Goal: Task Accomplishment & Management: Manage account settings

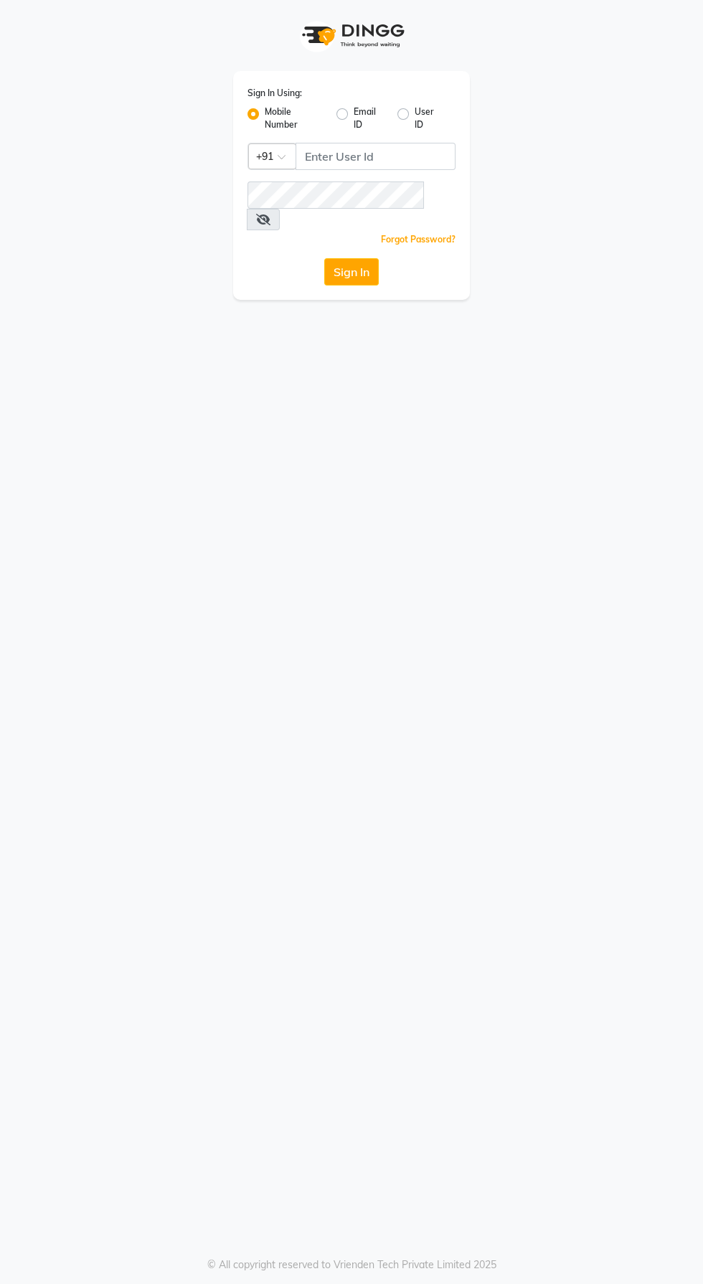
click at [386, 321] on div "Sign In Using: Mobile Number Email ID User ID Country Code × +91 Remember me Fo…" at bounding box center [351, 642] width 703 height 1284
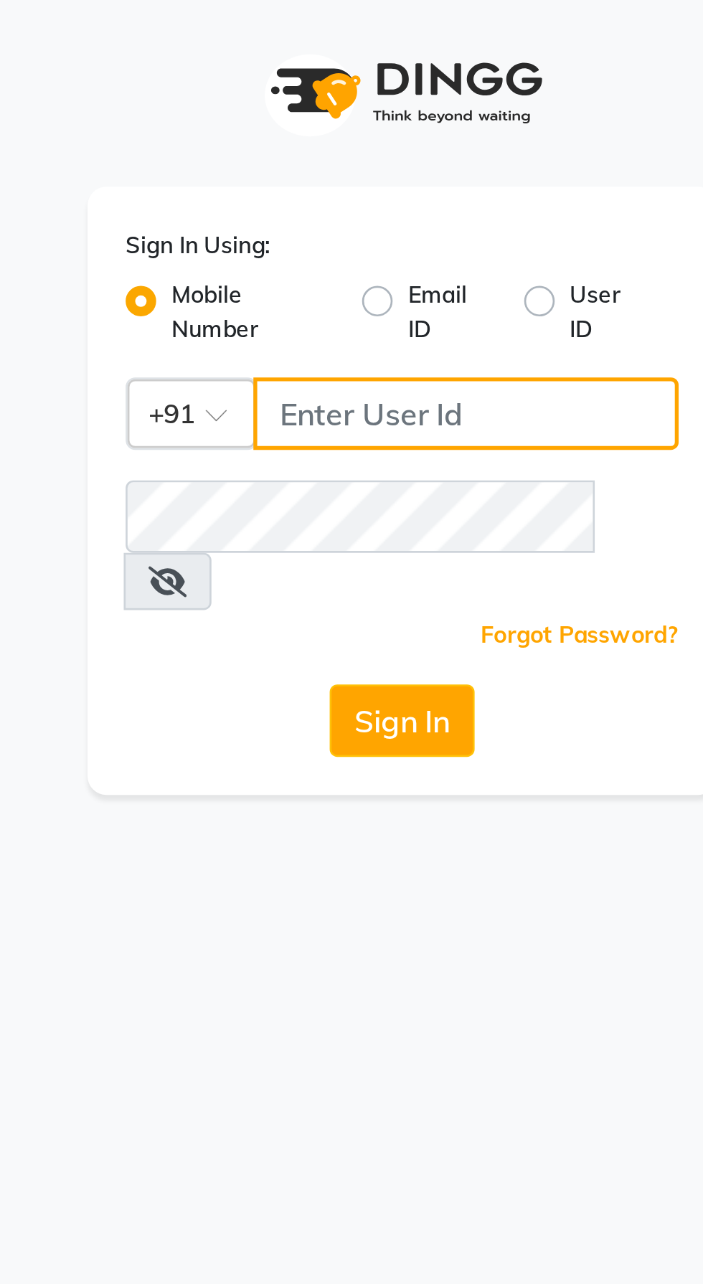
click at [344, 157] on input "Username" at bounding box center [375, 156] width 160 height 27
type input "9000066455"
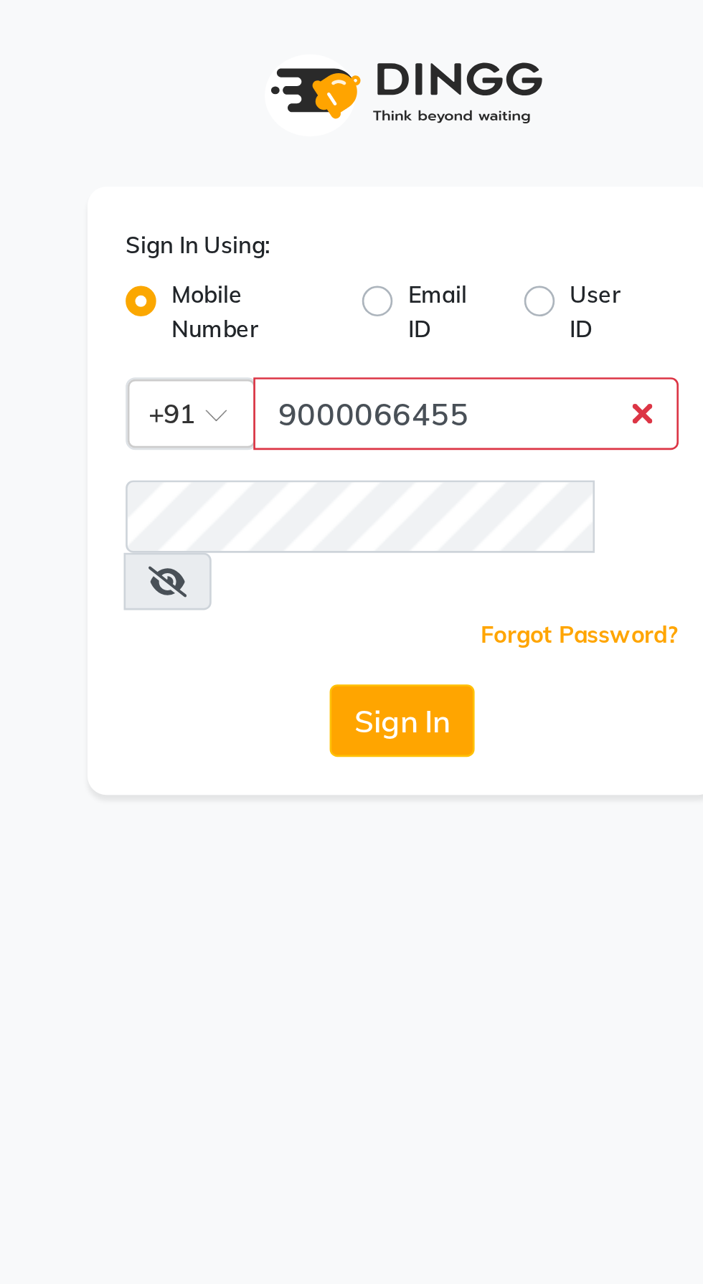
click at [324, 258] on button "Sign In" at bounding box center [351, 271] width 55 height 27
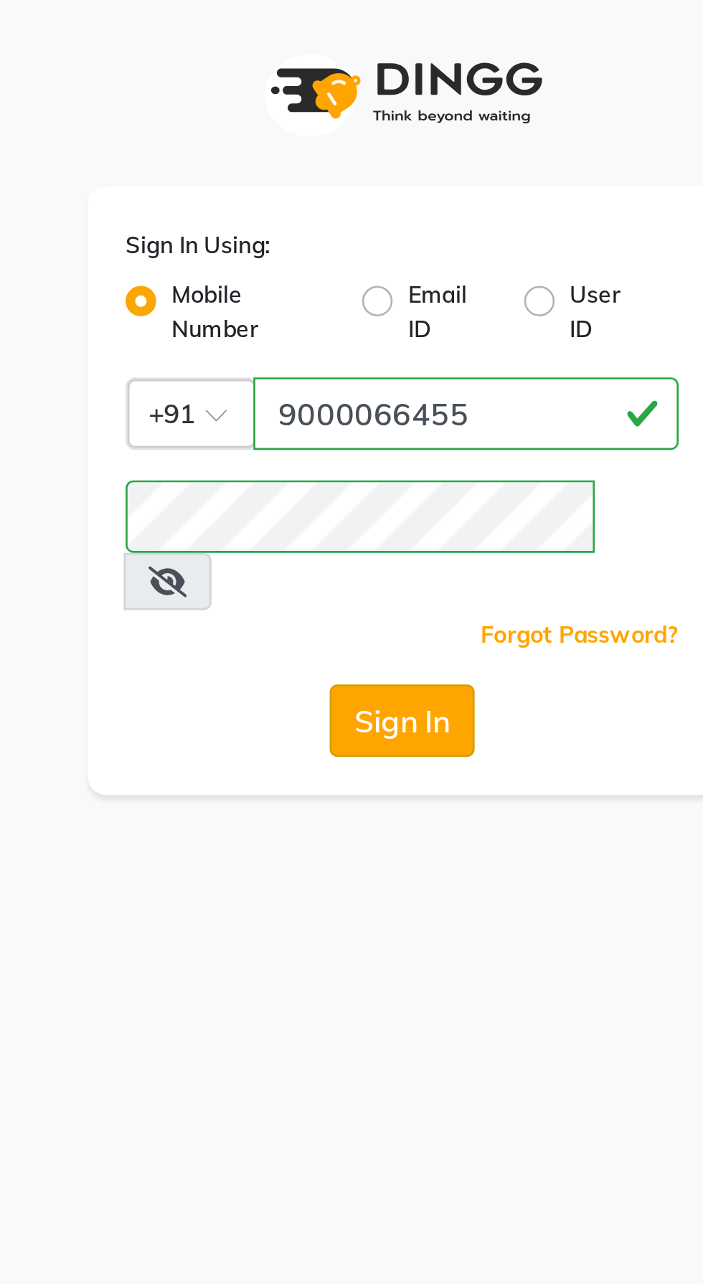
click at [359, 258] on button "Sign In" at bounding box center [351, 271] width 55 height 27
click at [364, 260] on button "Sign In" at bounding box center [351, 271] width 55 height 27
click at [365, 258] on button "Sign In" at bounding box center [351, 271] width 55 height 27
click at [363, 258] on button "Sign In" at bounding box center [351, 271] width 55 height 27
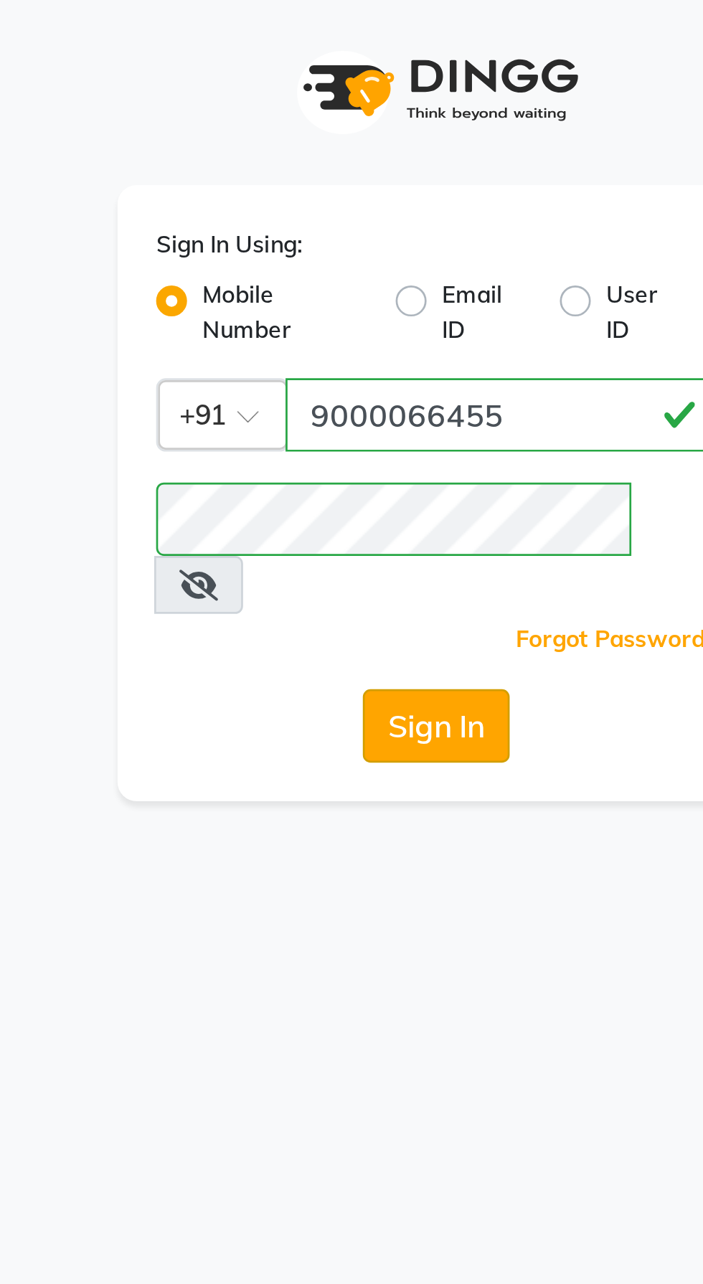
click at [352, 258] on button "Sign In" at bounding box center [351, 271] width 55 height 27
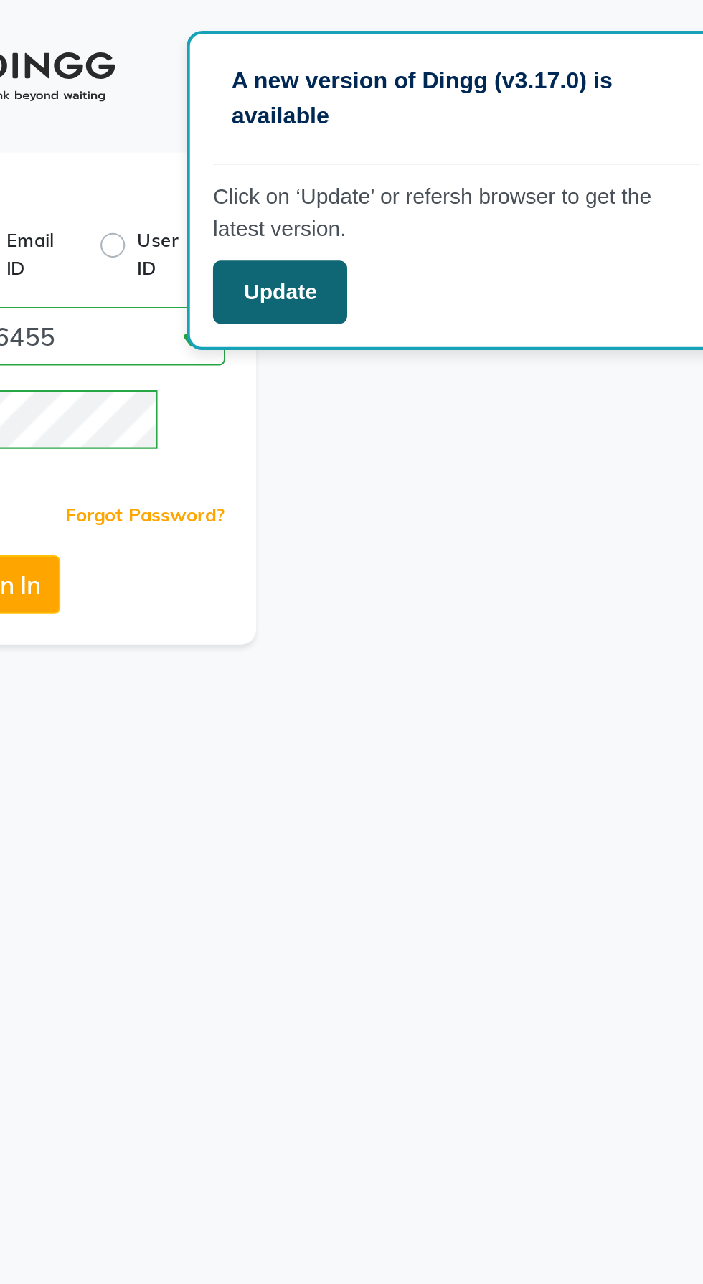
click at [491, 129] on button "Update" at bounding box center [481, 135] width 62 height 29
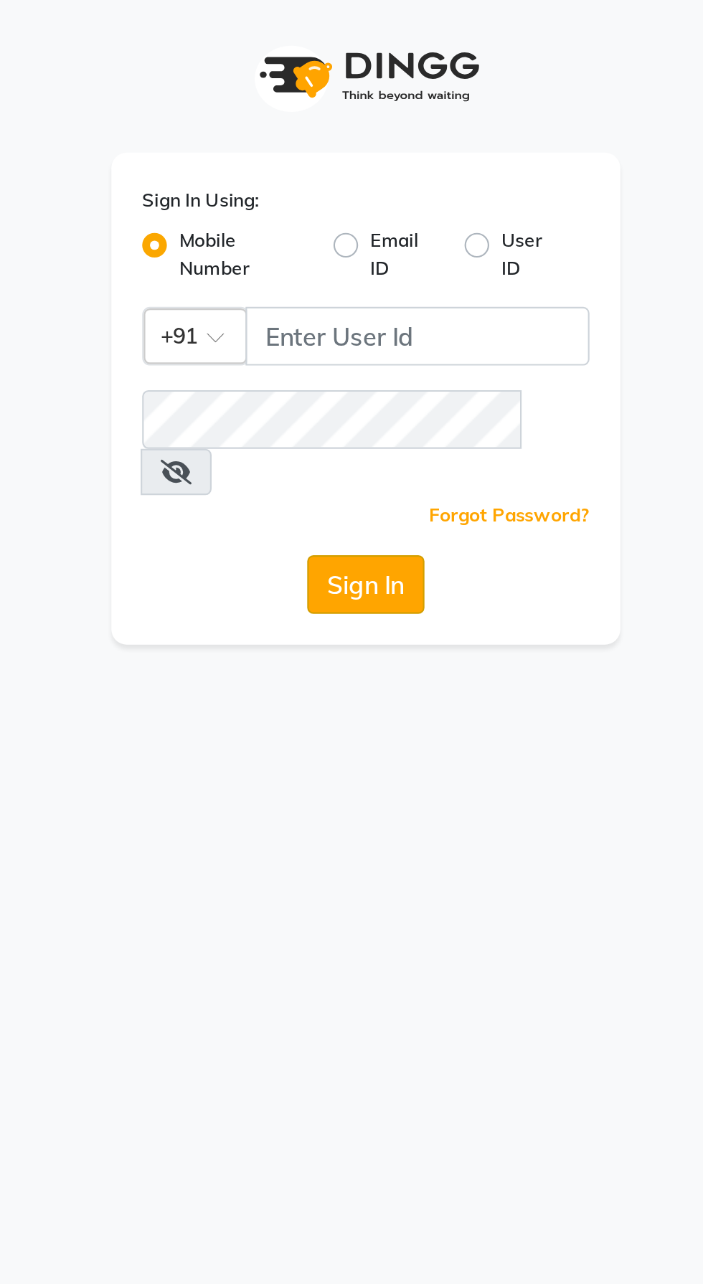
click at [359, 258] on button "Sign In" at bounding box center [351, 271] width 55 height 27
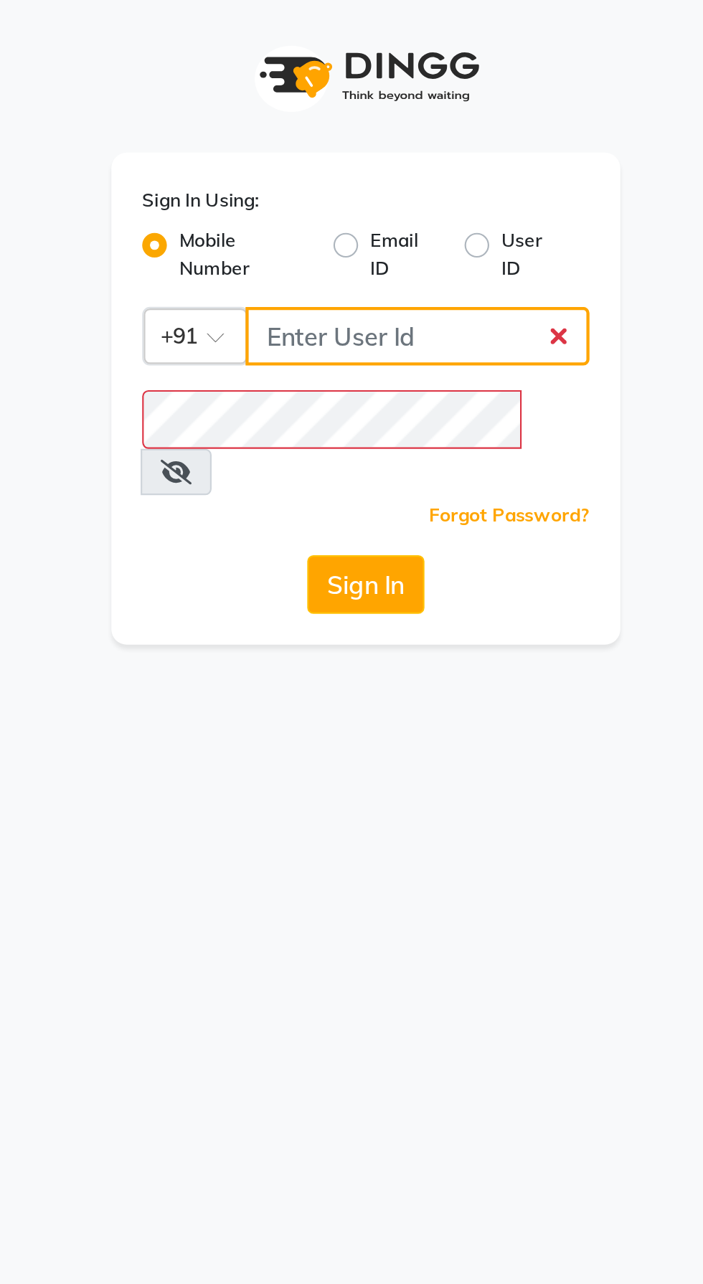
click at [382, 153] on input "Username" at bounding box center [375, 156] width 160 height 27
type input "9000066455"
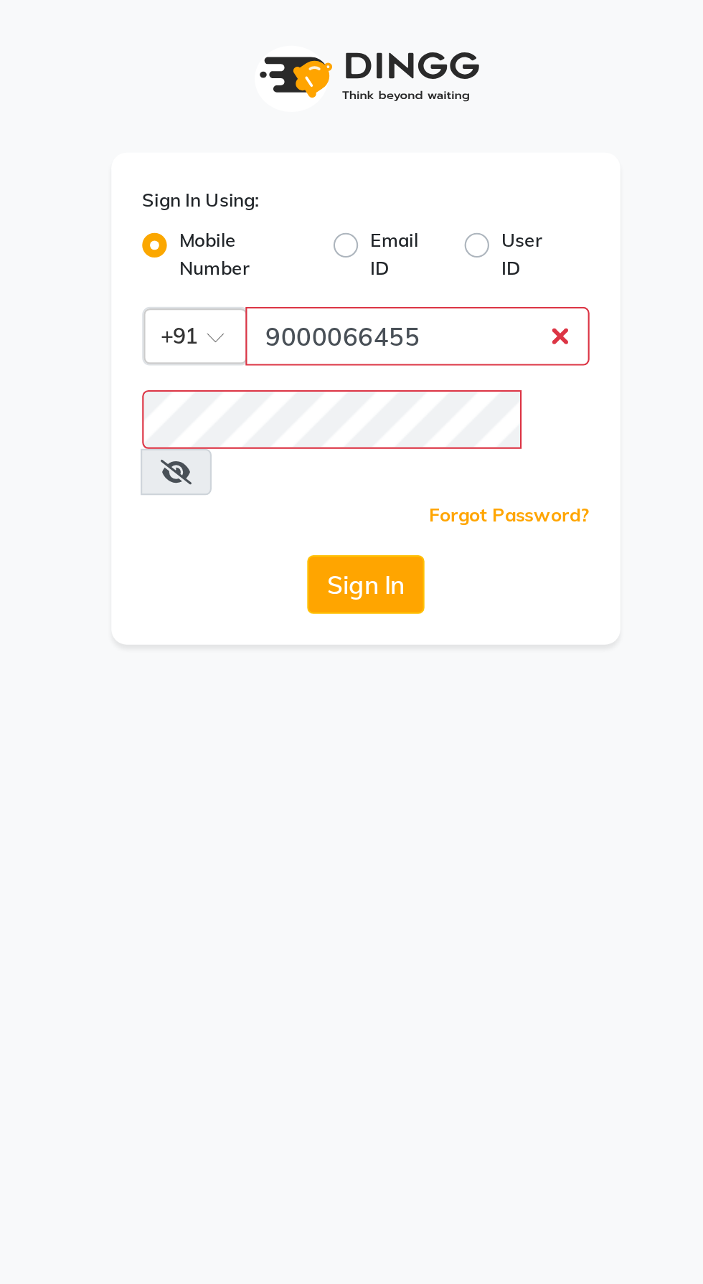
click at [324, 258] on button "Sign In" at bounding box center [351, 271] width 55 height 27
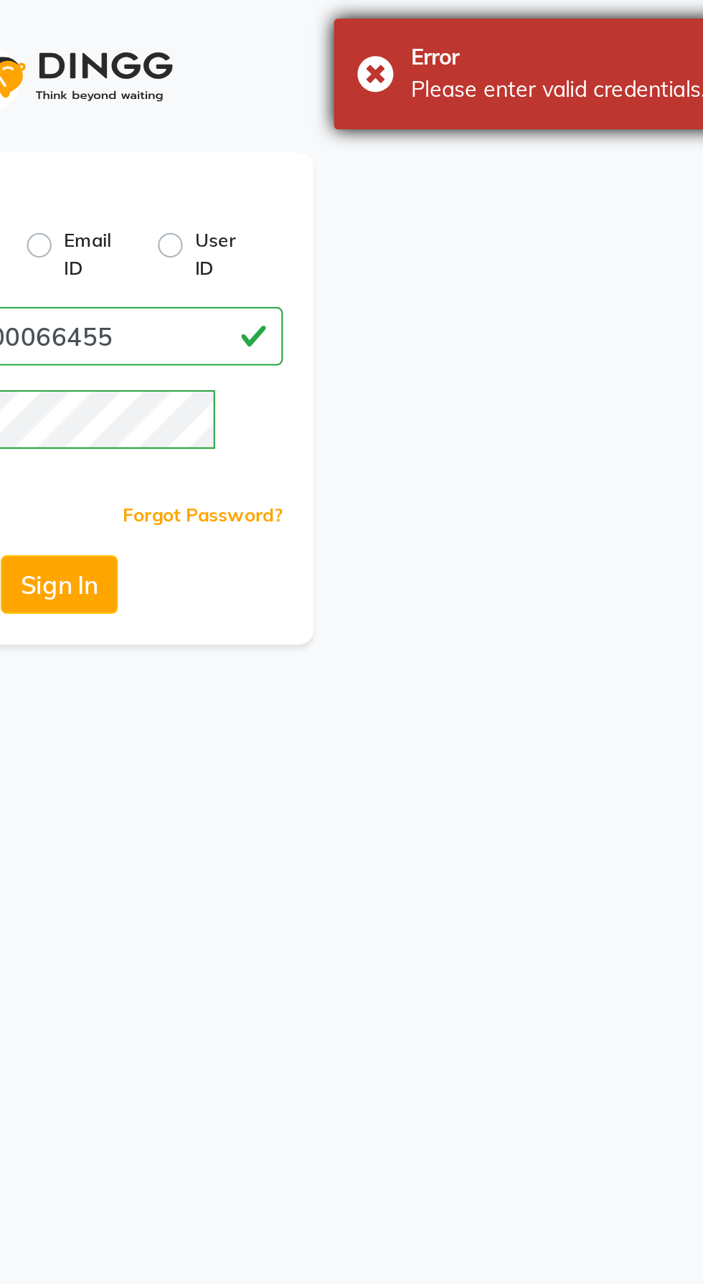
click at [490, 33] on div "Error Please enter valid credentials." at bounding box center [586, 35] width 215 height 52
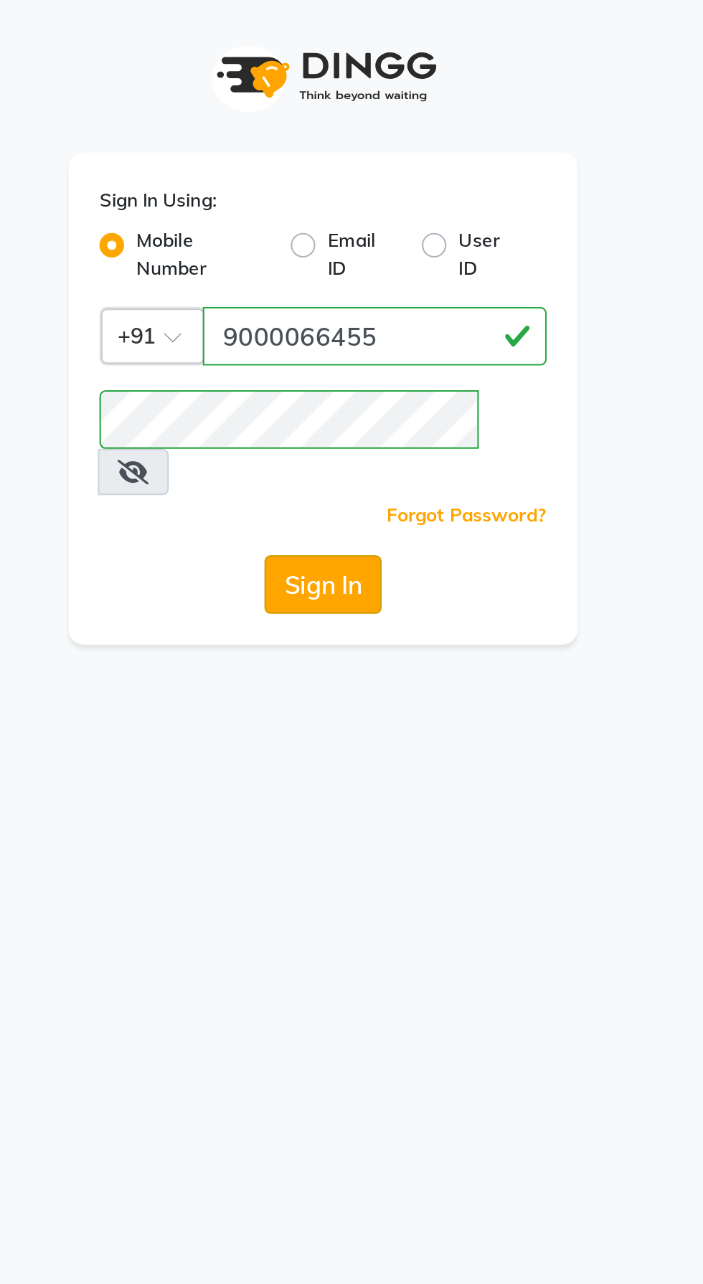
click at [355, 258] on button "Sign In" at bounding box center [351, 271] width 55 height 27
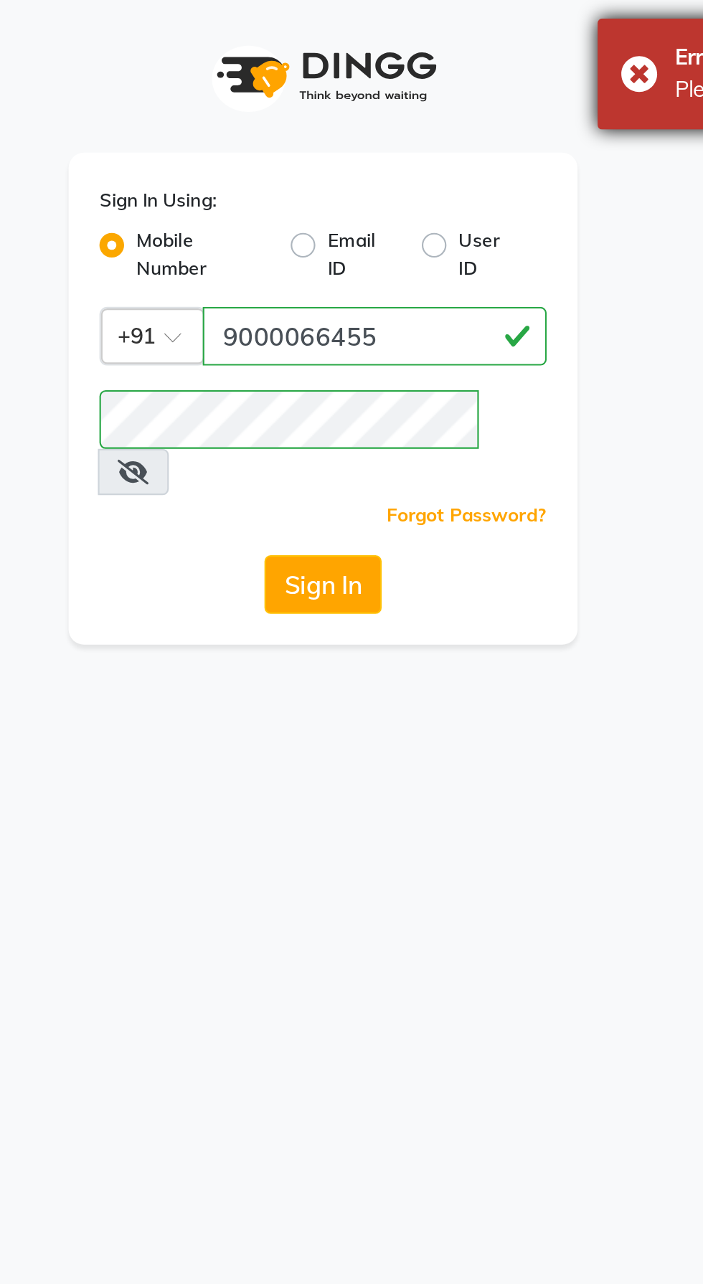
click at [491, 46] on div "Error Please enter valid credentials." at bounding box center [586, 35] width 215 height 52
